Goal: Task Accomplishment & Management: Complete application form

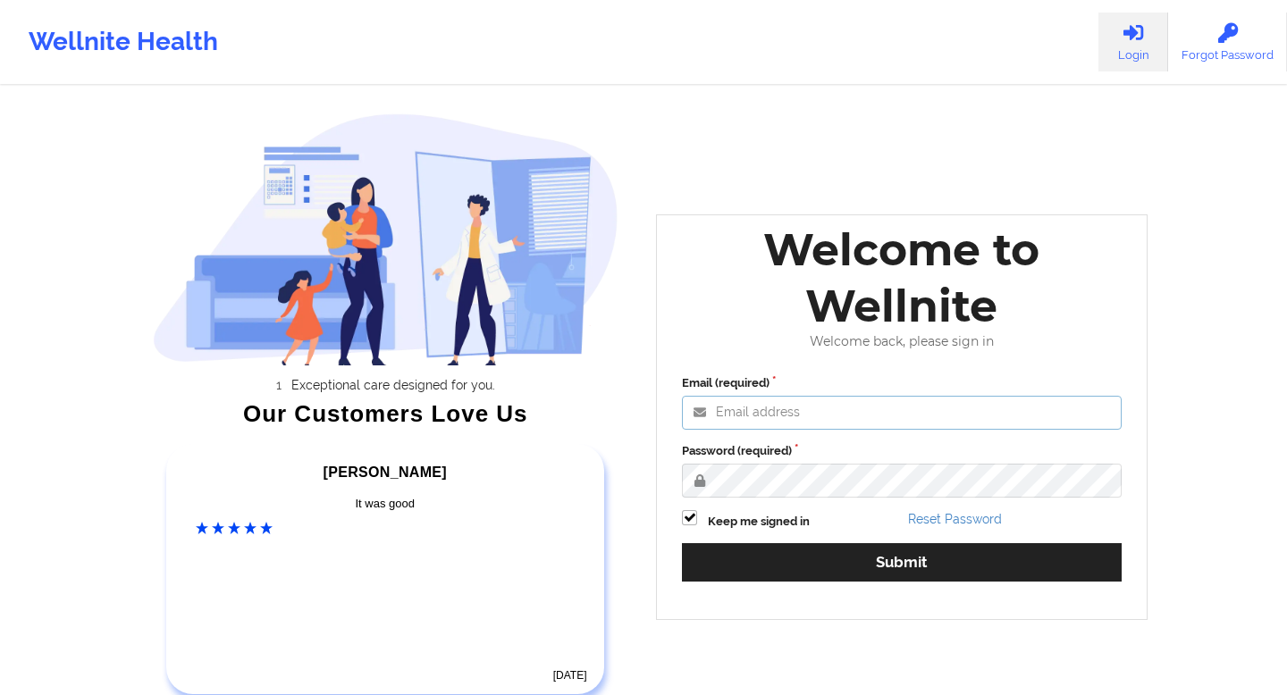
type input "[EMAIL_ADDRESS][DOMAIN_NAME]"
click at [914, 411] on input "[EMAIL_ADDRESS][DOMAIN_NAME]" at bounding box center [902, 413] width 440 height 34
click at [951, 409] on input "[EMAIL_ADDRESS][DOMAIN_NAME]" at bounding box center [902, 413] width 440 height 34
drag, startPoint x: 951, startPoint y: 409, endPoint x: 593, endPoint y: 409, distance: 358.4
click at [593, 409] on div "Exceptional care designed for you. Our Customers Love Us [PERSON_NAME] C Amazin…" at bounding box center [644, 373] width 1032 height 747
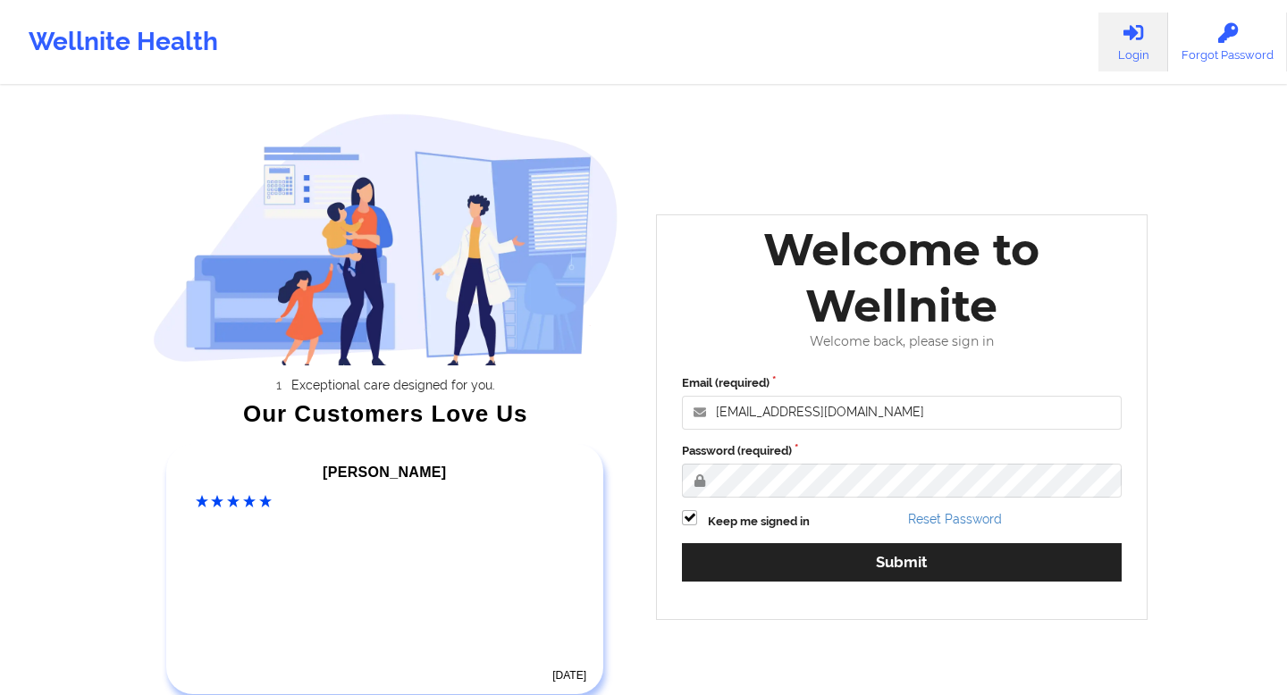
click at [996, 355] on div "Welcome to Wellnite Welcome back, please sign in Email (required) [EMAIL_ADDRES…" at bounding box center [902, 418] width 492 height 406
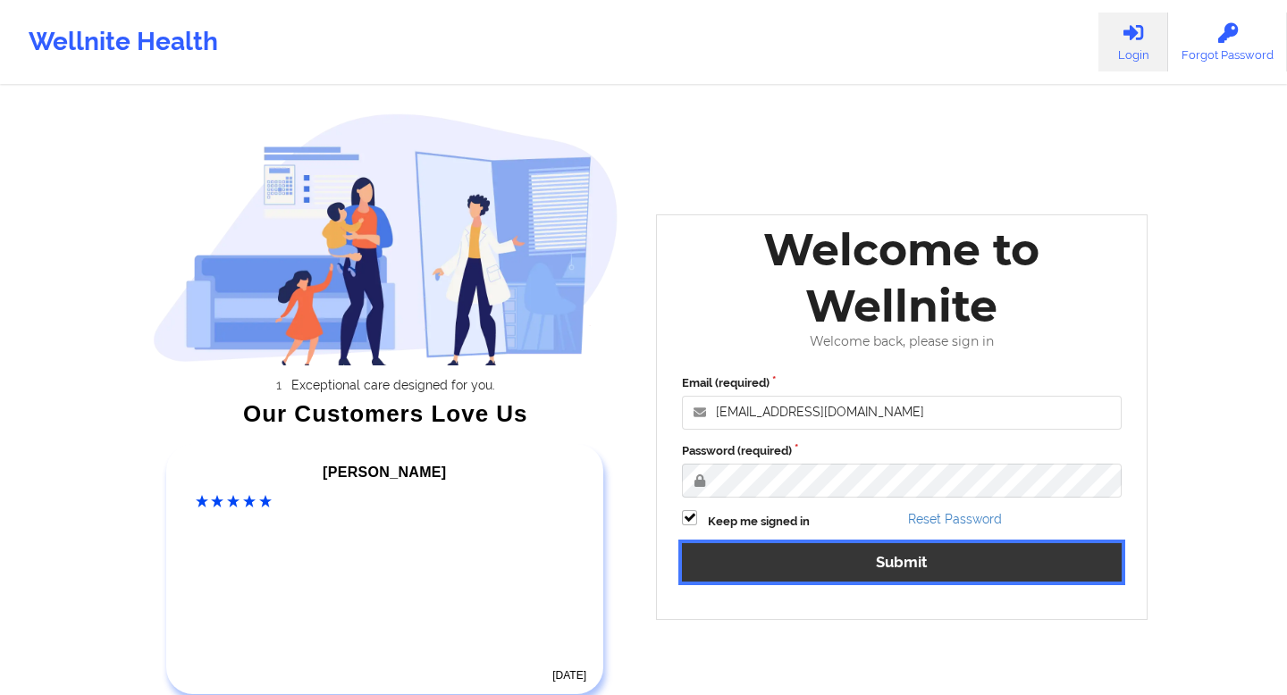
click at [904, 569] on button "Submit" at bounding box center [902, 562] width 440 height 38
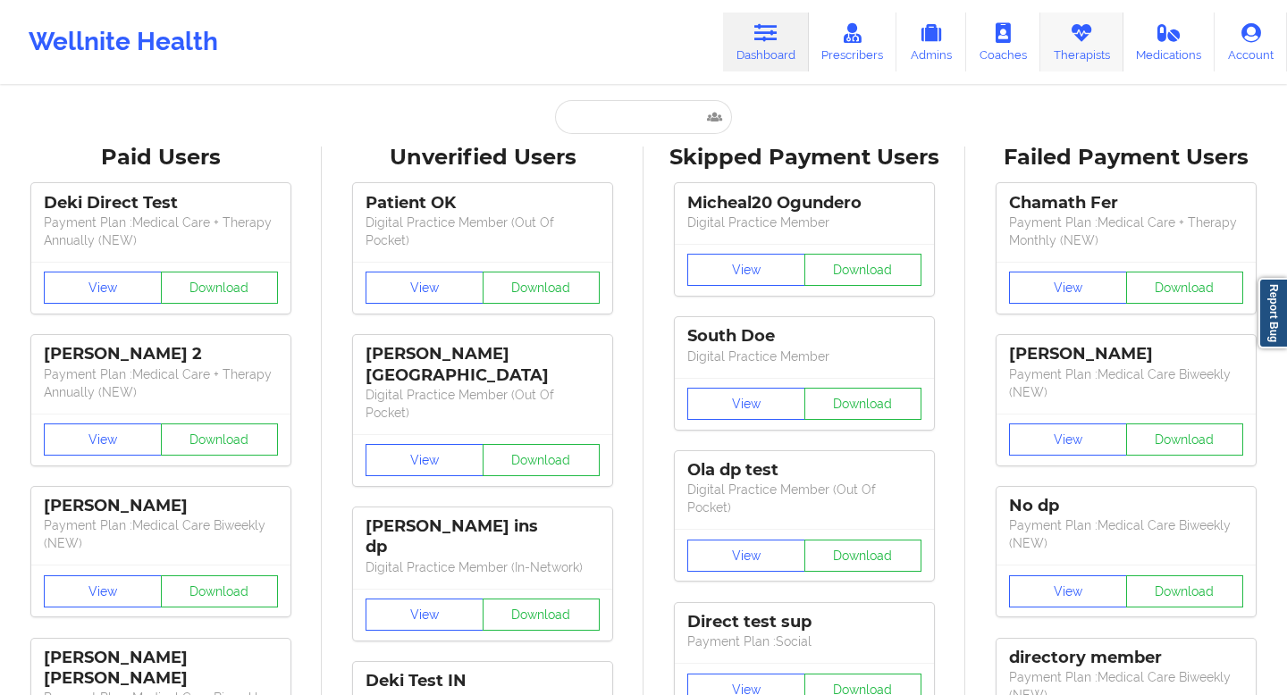
click at [1078, 46] on link "Therapists" at bounding box center [1081, 42] width 83 height 59
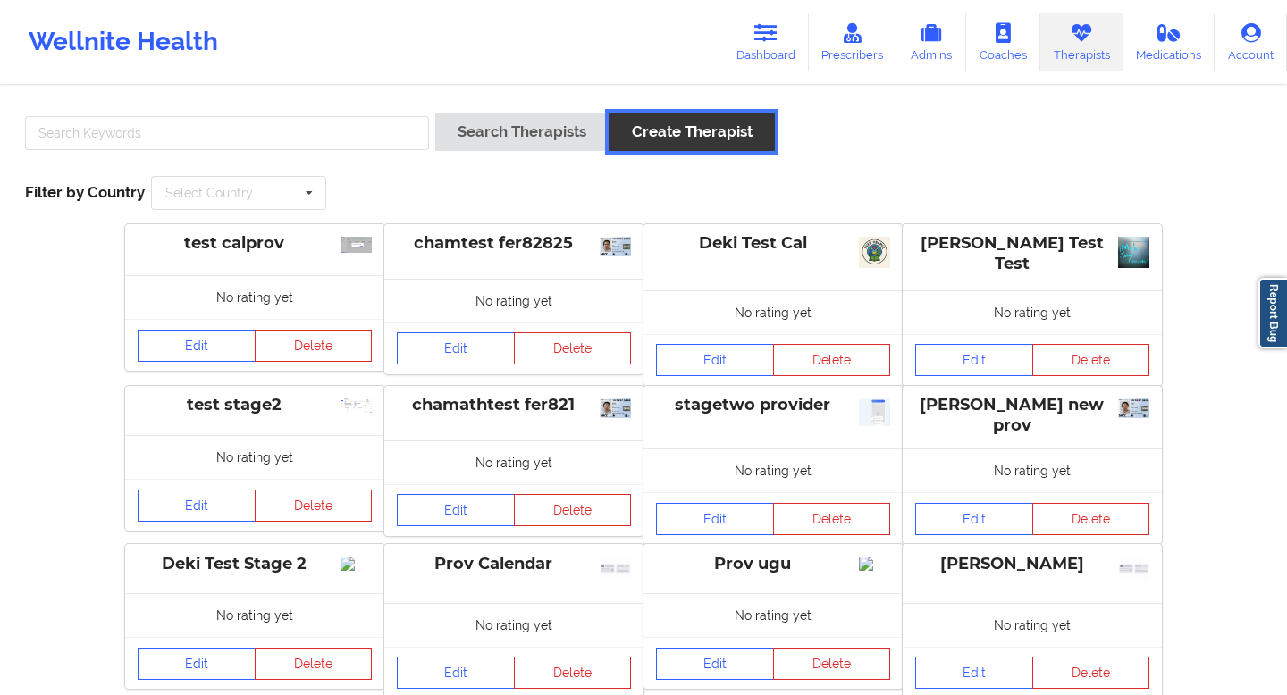
click at [689, 133] on button "Create Therapist" at bounding box center [691, 132] width 165 height 38
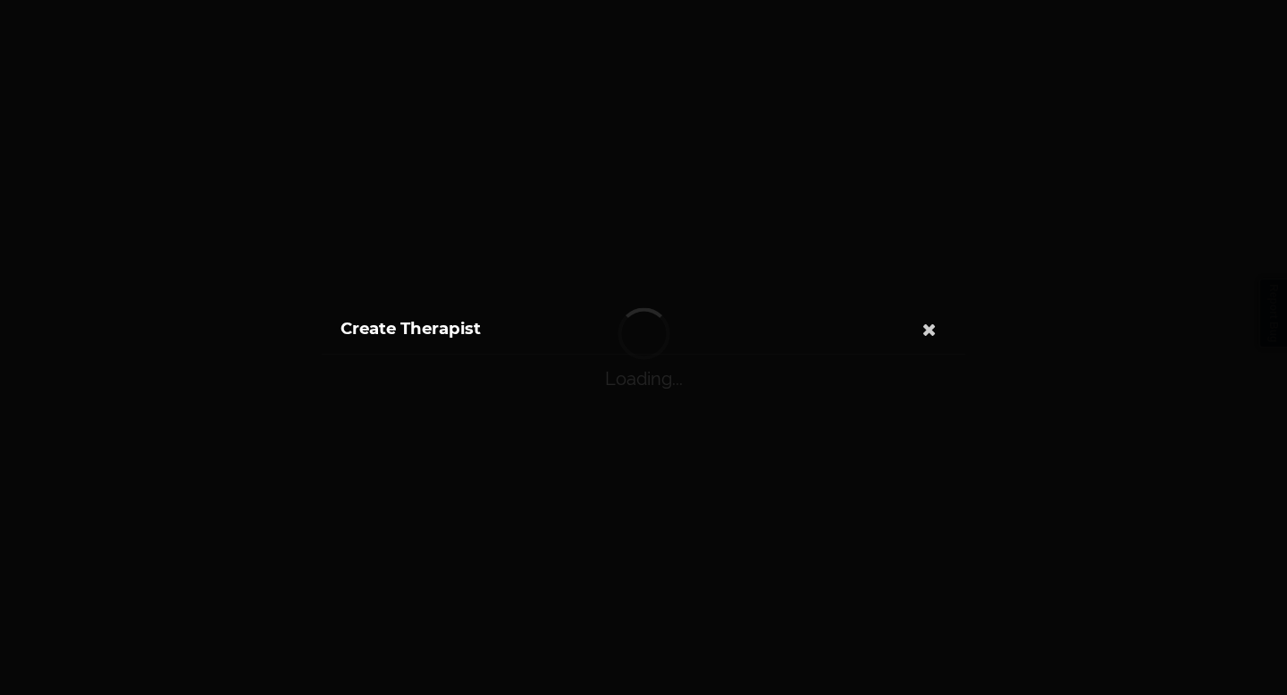
click at [510, 63] on div "Create Therapist" at bounding box center [643, 347] width 1287 height 695
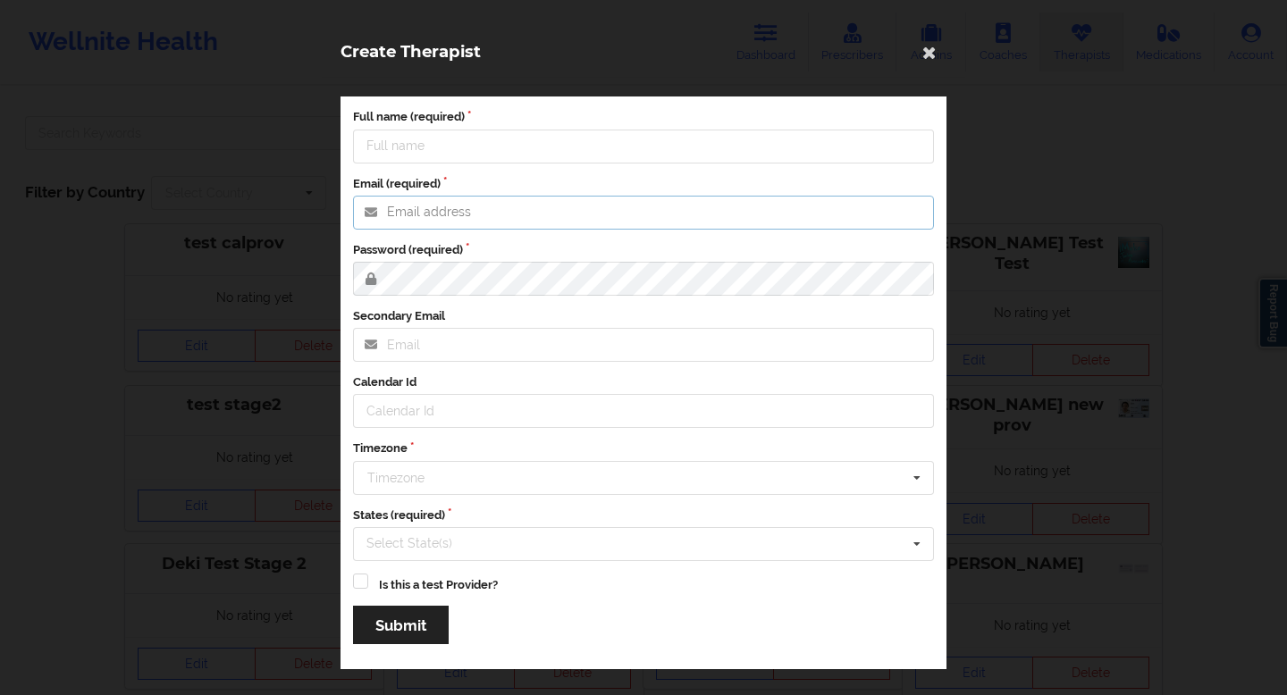
type input "[EMAIL_ADDRESS][DOMAIN_NAME]"
click at [526, 146] on input "Full name (required)" at bounding box center [643, 147] width 581 height 34
type input "[PERSON_NAME]"
click at [563, 220] on input "[EMAIL_ADDRESS][DOMAIN_NAME]" at bounding box center [643, 213] width 581 height 34
drag, startPoint x: 623, startPoint y: 217, endPoint x: 347, endPoint y: 198, distance: 276.8
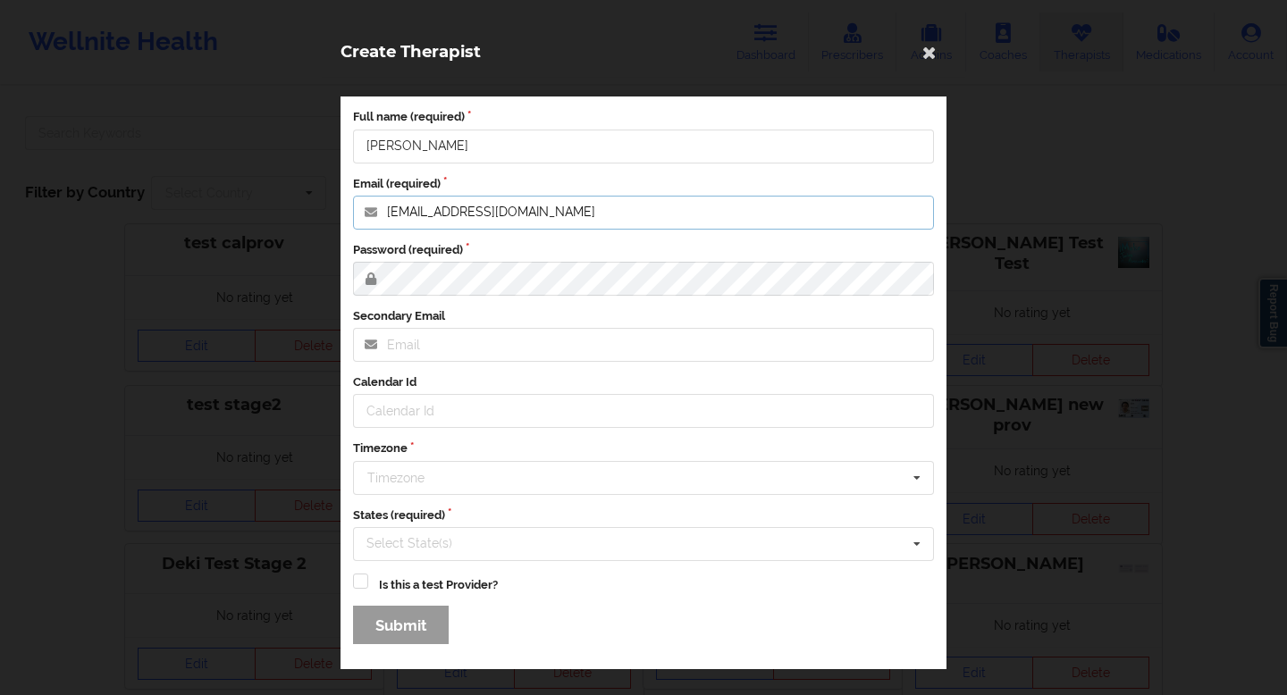
click at [347, 198] on div "Full name (required) [PERSON_NAME] Email (required) [EMAIL_ADDRESS][DOMAIN_NAME…" at bounding box center [644, 383] width 606 height 573
paste input "[EMAIL_ADDRESS]"
type input "[EMAIL_ADDRESS][DOMAIN_NAME]"
click at [335, 276] on div "Full name (required) [PERSON_NAME] Email (required) [EMAIL_ADDRESS][DOMAIN_NAME…" at bounding box center [644, 383] width 644 height 611
click at [413, 348] on input "Secondary Email" at bounding box center [643, 345] width 581 height 34
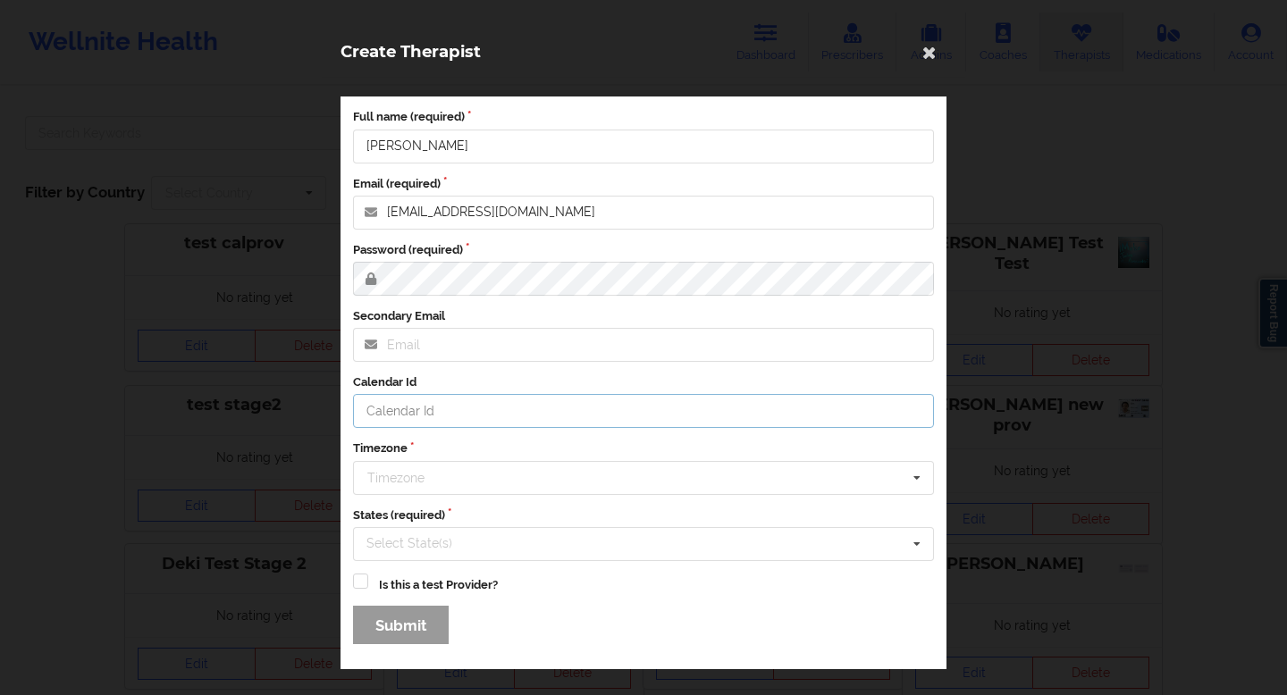
click at [412, 409] on input "Calendar Id" at bounding box center [643, 411] width 581 height 34
type input "000999"
click at [497, 483] on input "text" at bounding box center [644, 478] width 579 height 32
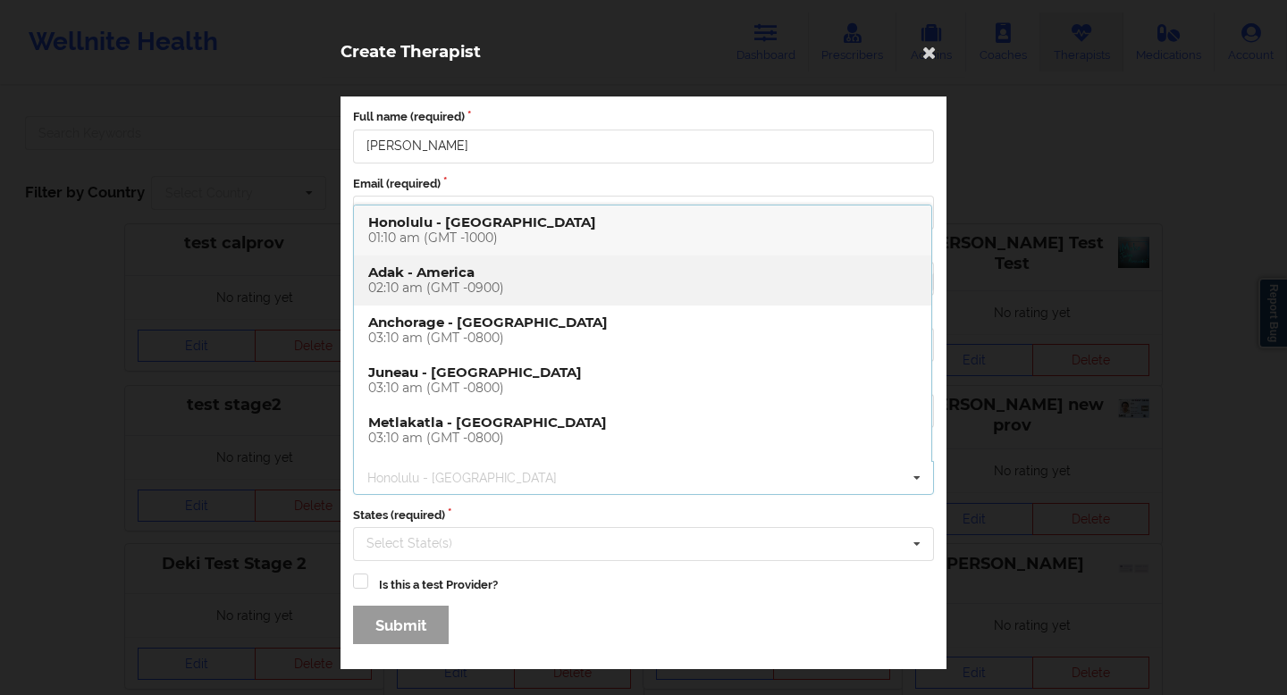
click at [425, 291] on div "02:10 am (GMT -0900)" at bounding box center [642, 288] width 549 height 15
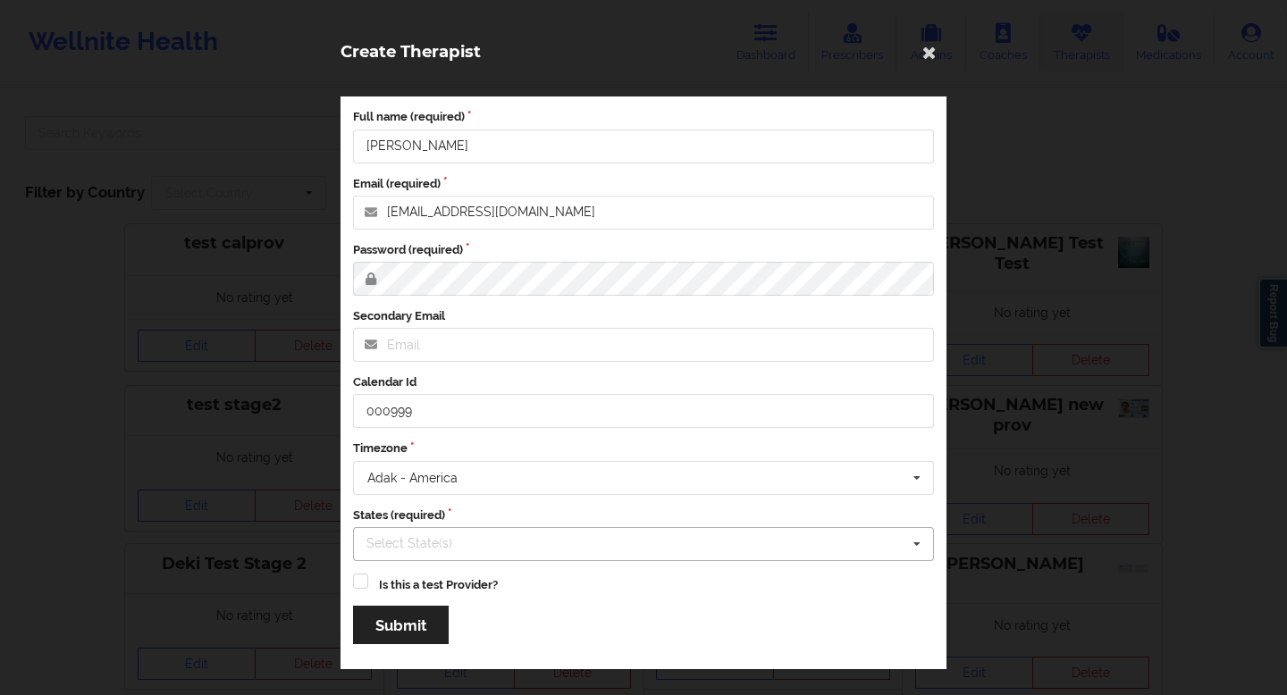
click at [543, 548] on div "Select State(s) [US_STATE] [US_STATE] [US_STATE] [US_STATE] [US_STATE] [US_STAT…" at bounding box center [643, 544] width 581 height 34
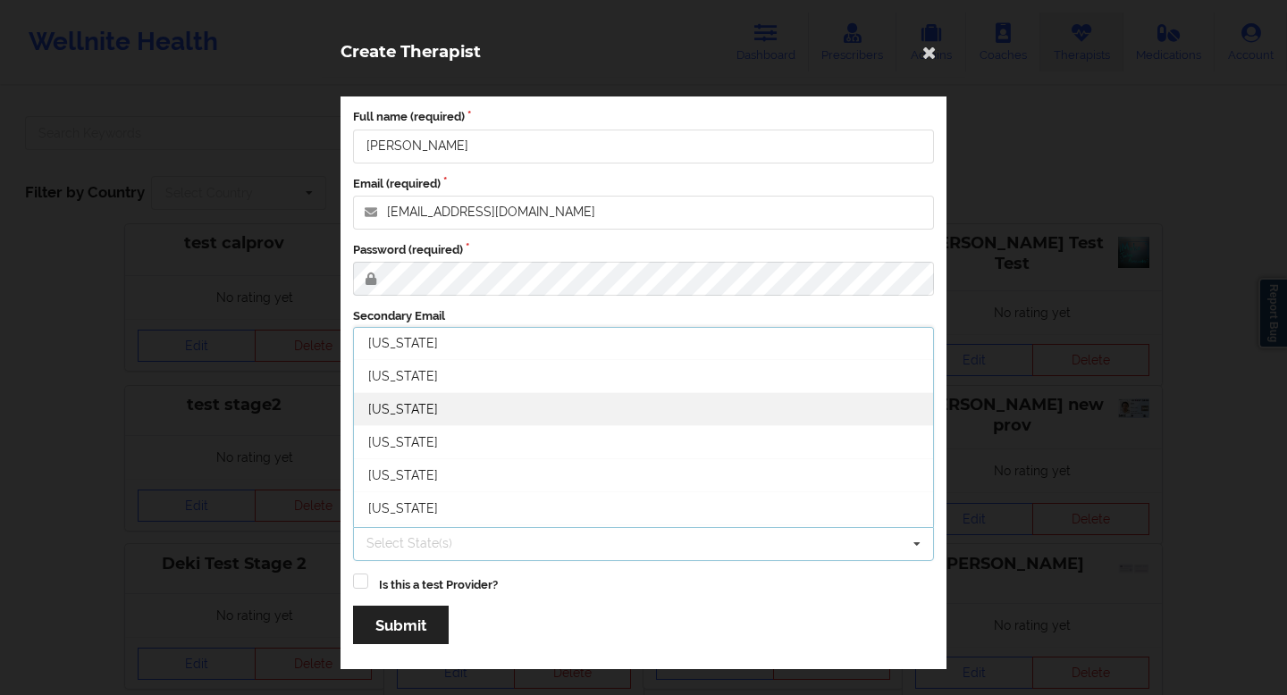
click at [454, 413] on div "[US_STATE]" at bounding box center [643, 408] width 579 height 33
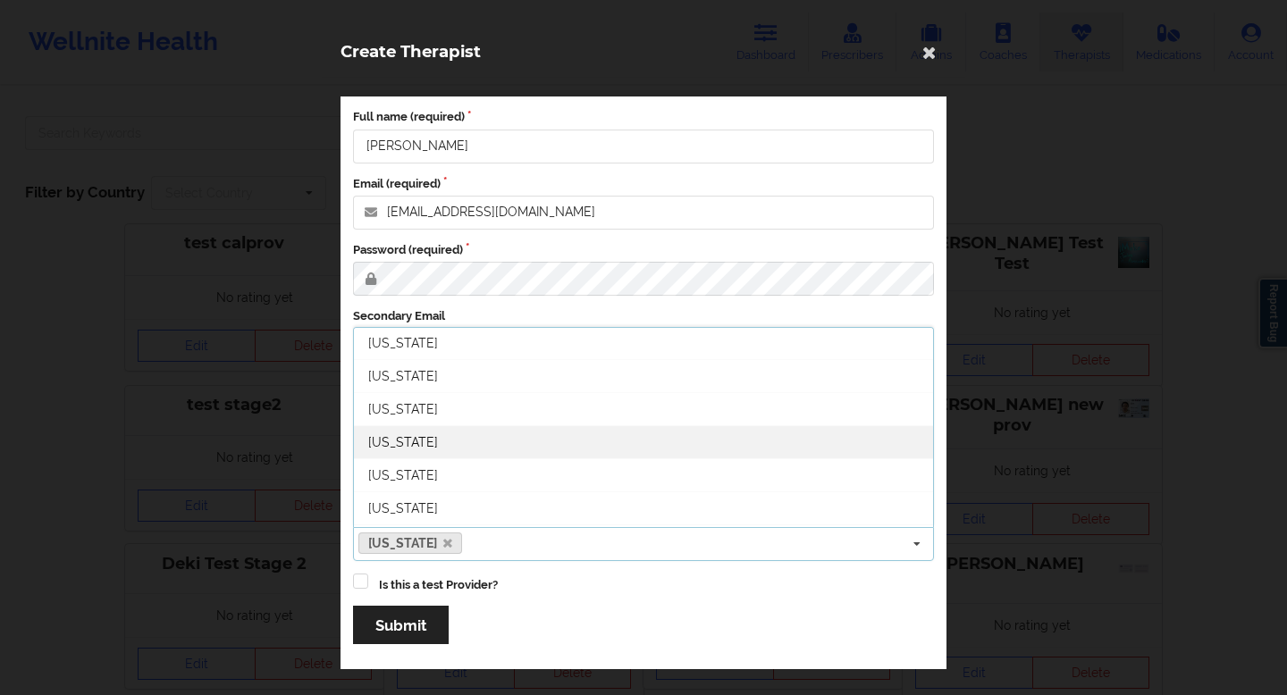
click at [406, 436] on span "[US_STATE]" at bounding box center [403, 442] width 70 height 14
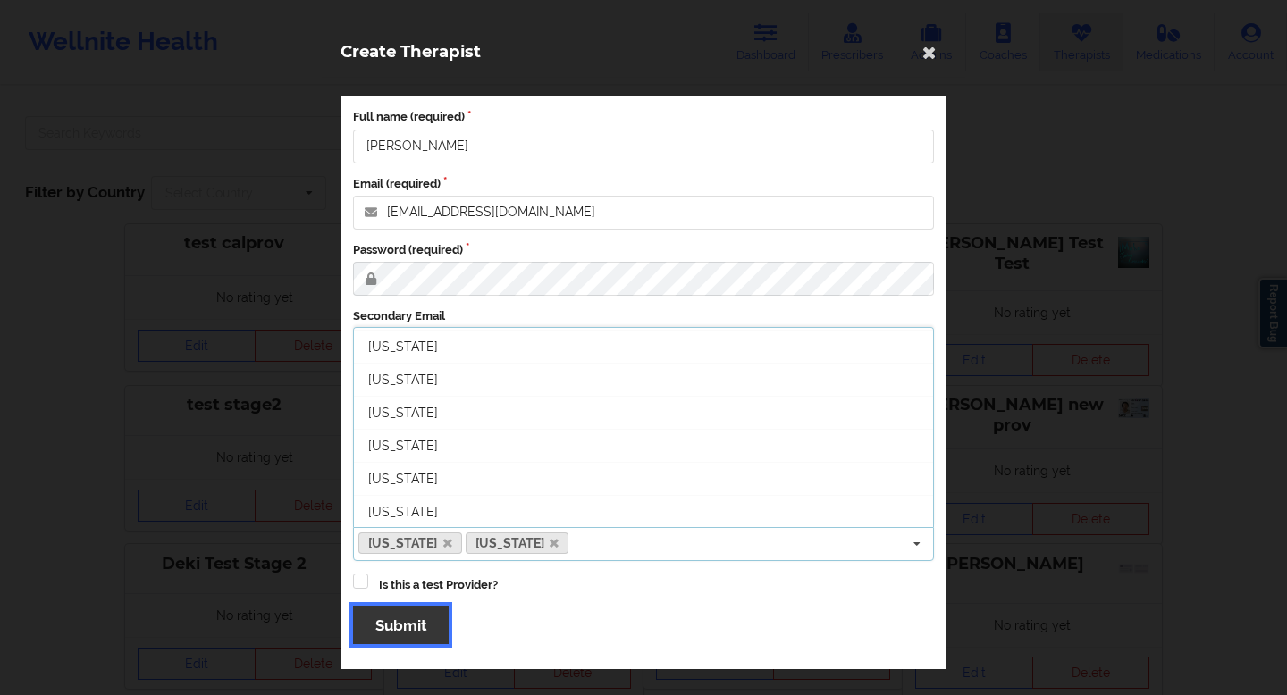
click at [401, 619] on button "Submit" at bounding box center [401, 625] width 96 height 38
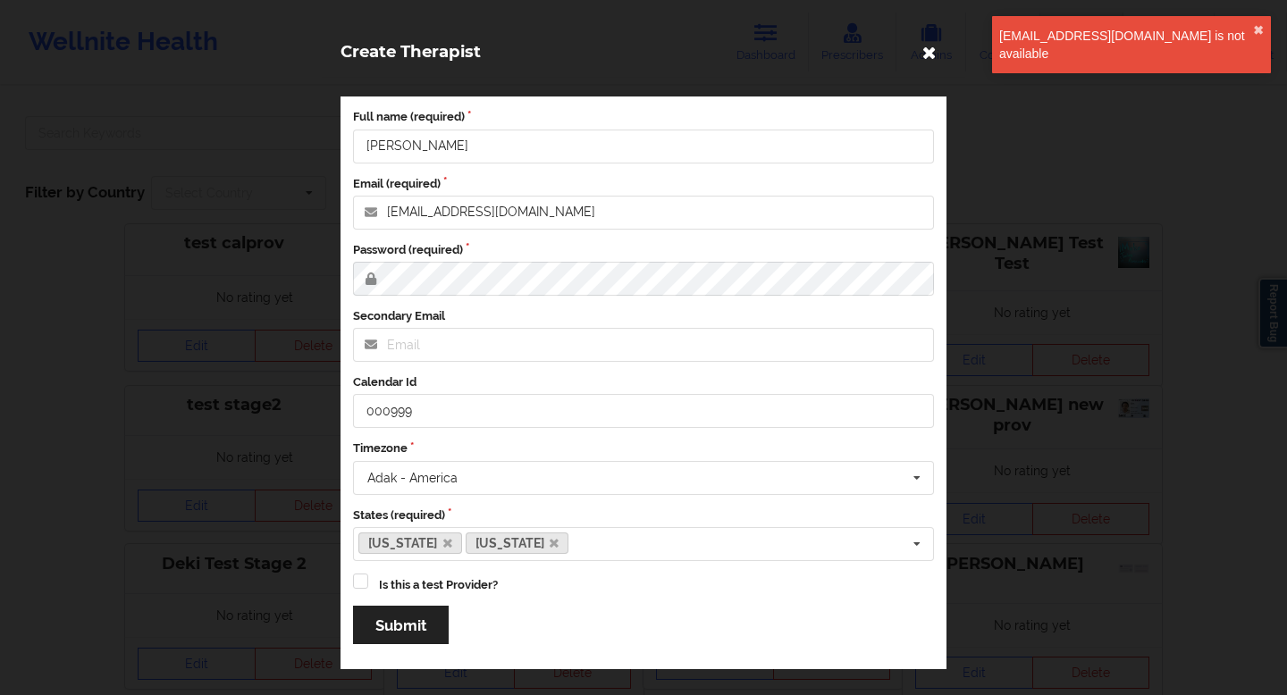
click at [929, 58] on icon at bounding box center [929, 52] width 29 height 29
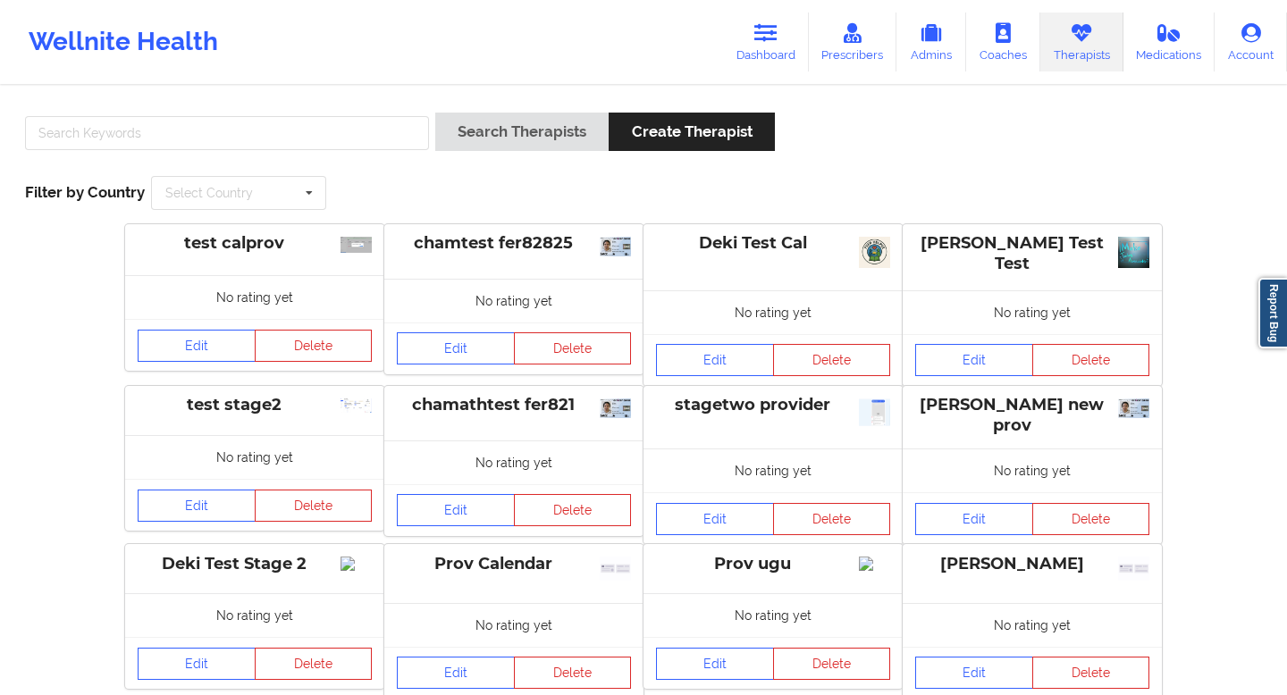
click at [649, 55] on div "Wellnite Health Dashboard Prescribers Admins Coaches Therapists Medications Acc…" at bounding box center [643, 42] width 1287 height 72
click at [591, 47] on div "Wellnite Health Dashboard Prescribers Admins Coaches Therapists Medications Acc…" at bounding box center [643, 42] width 1287 height 72
click at [846, 42] on icon at bounding box center [852, 33] width 23 height 20
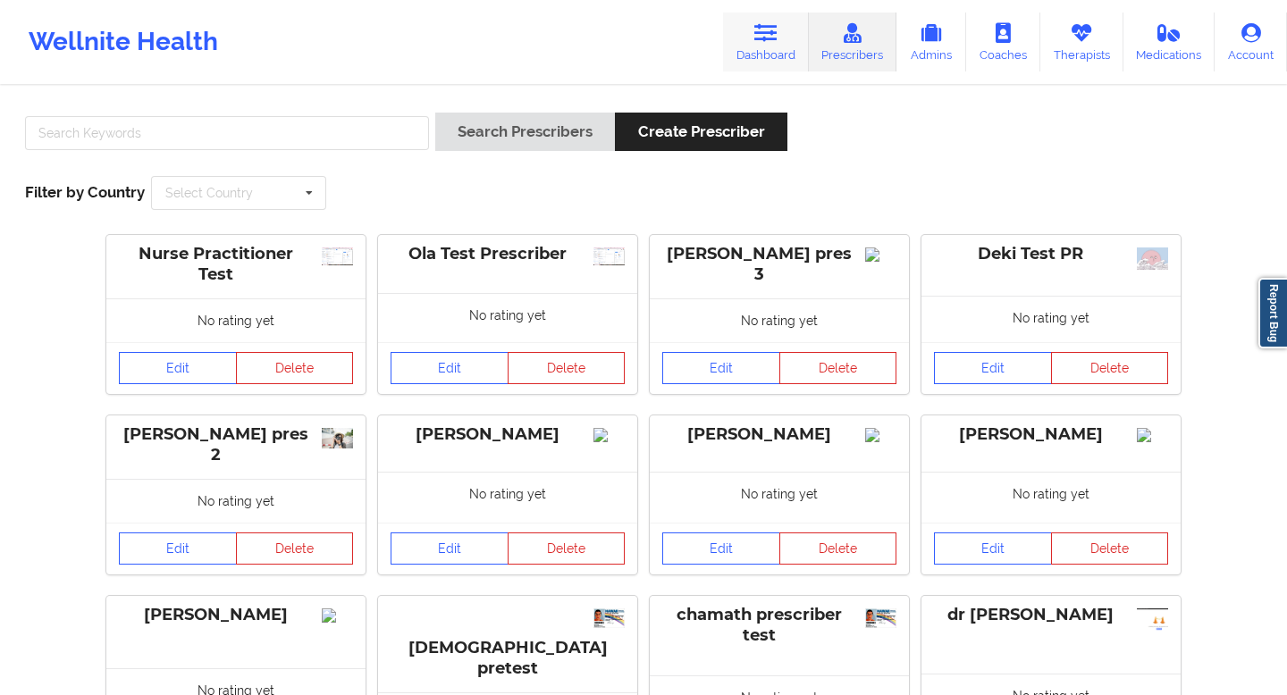
click at [786, 37] on link "Dashboard" at bounding box center [766, 42] width 86 height 59
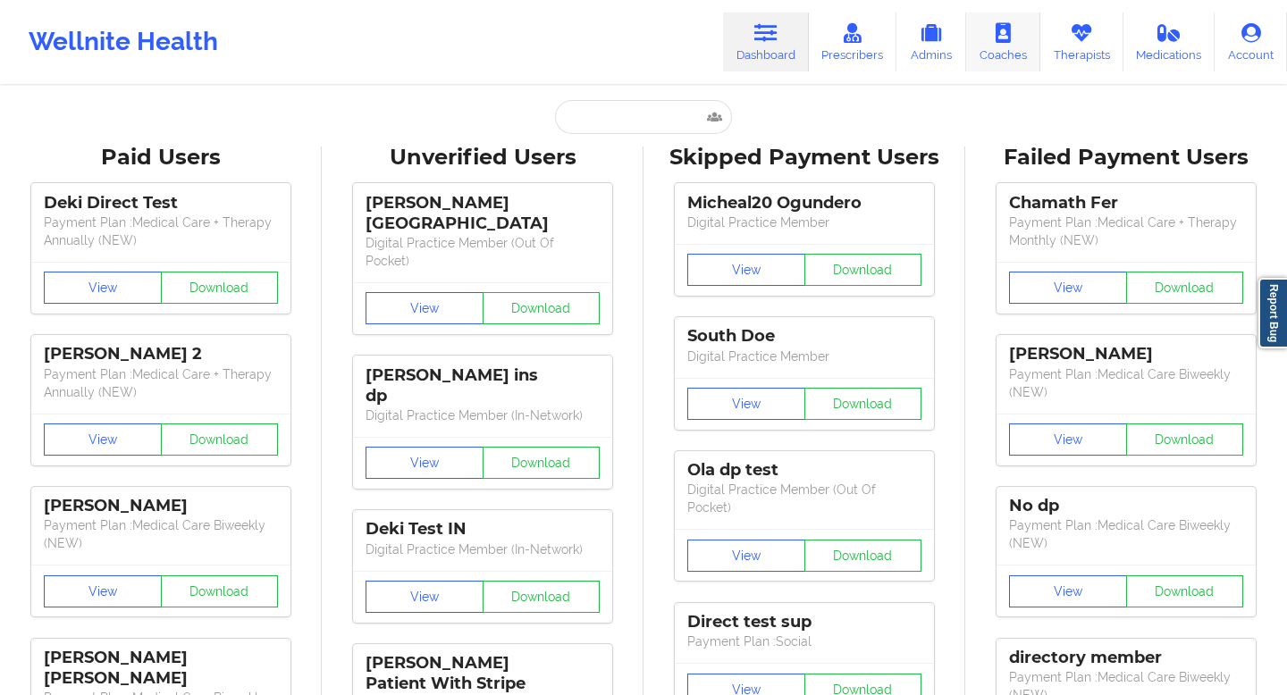
click at [1016, 37] on link "Coaches" at bounding box center [1003, 42] width 74 height 59
